Goal: Check status: Check status

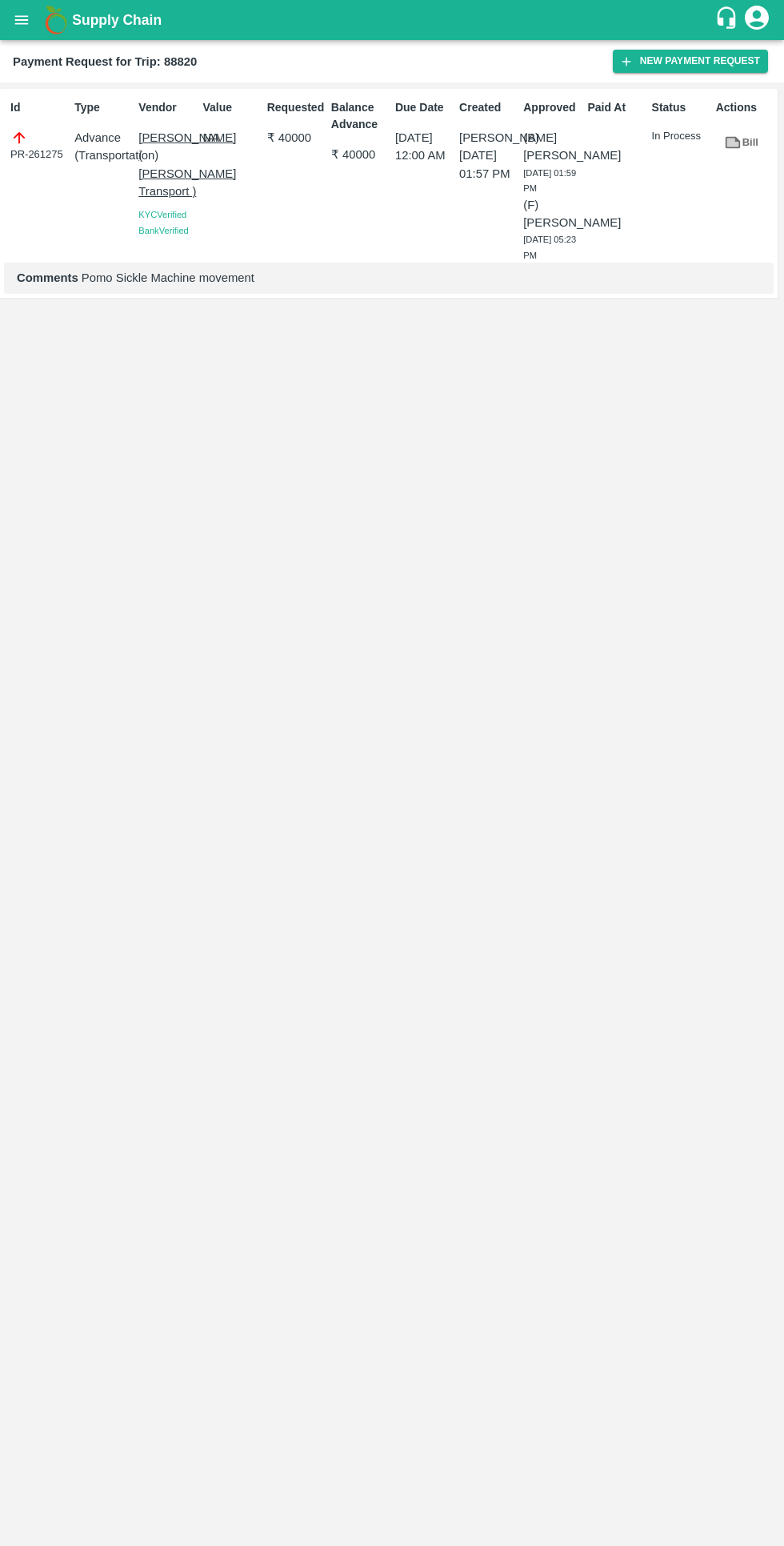
click at [22, 19] on icon "open drawer" at bounding box center [22, 19] width 13 height 8
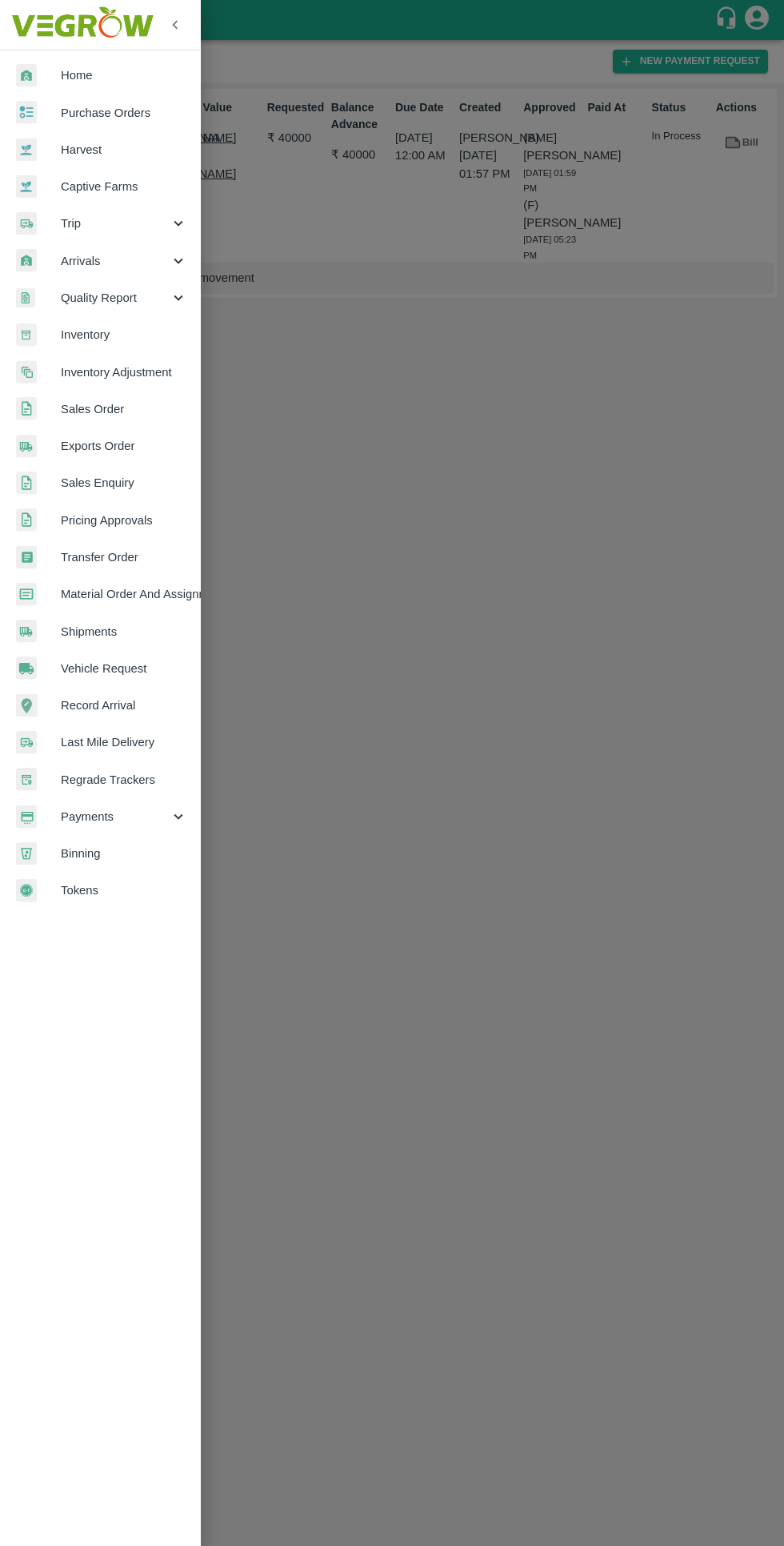
click at [171, 822] on icon at bounding box center [178, 816] width 18 height 18
click at [180, 858] on span "My Payment Requests" at bounding box center [130, 853] width 114 height 18
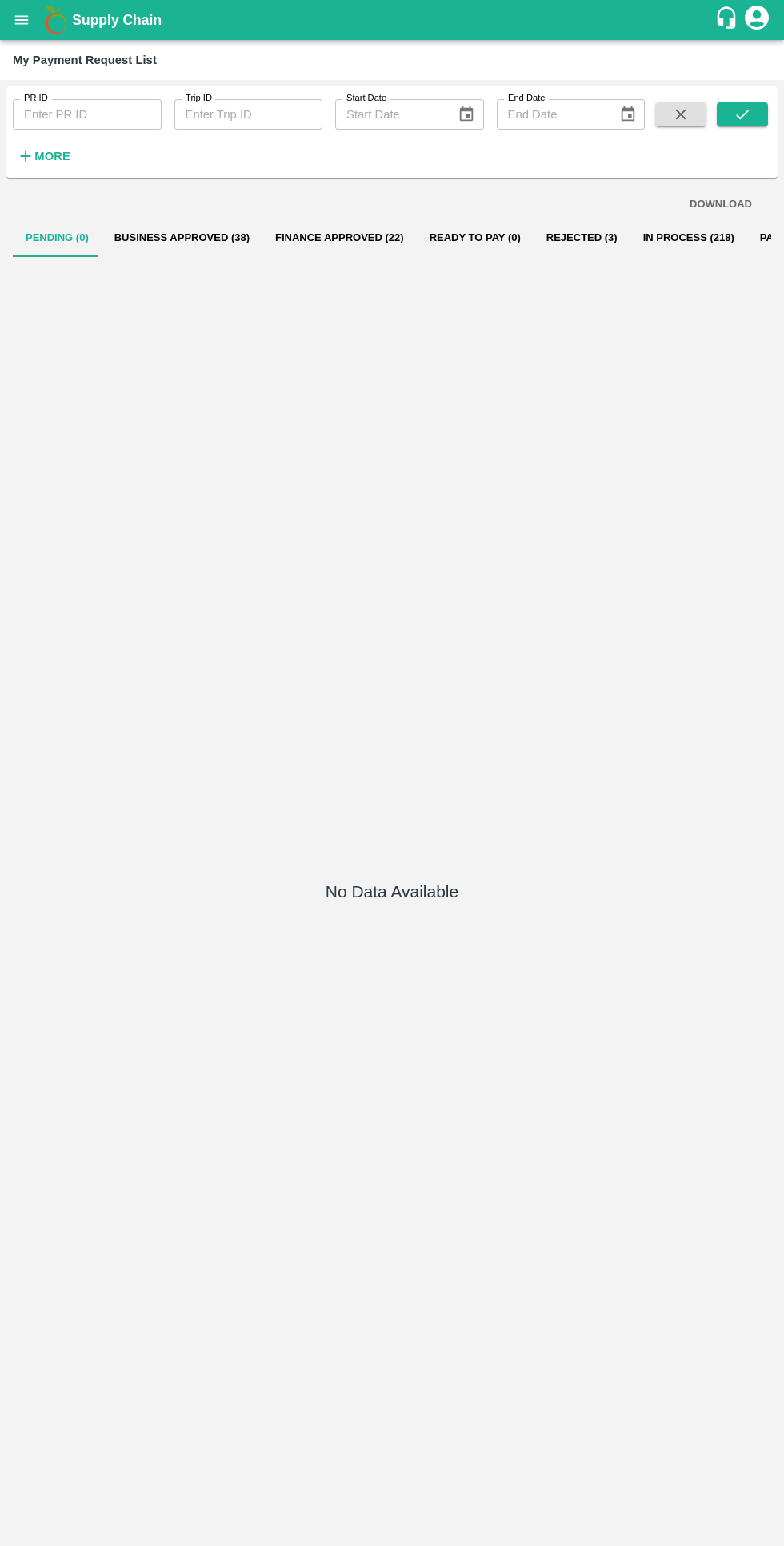
click at [214, 237] on button "Business Approved (38)" at bounding box center [181, 238] width 161 height 39
